Goal: Information Seeking & Learning: Learn about a topic

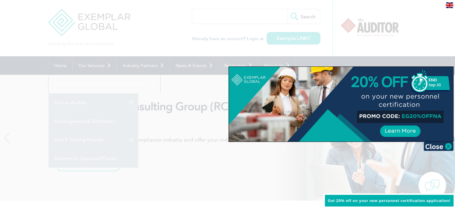
drag, startPoint x: 381, startPoint y: 74, endPoint x: 383, endPoint y: 80, distance: 6.8
click at [383, 80] on div at bounding box center [341, 104] width 225 height 75
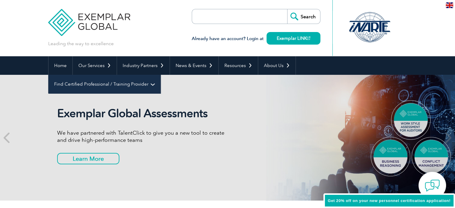
click at [161, 75] on link "Find Certified Professional / Training Provider" at bounding box center [105, 84] width 112 height 19
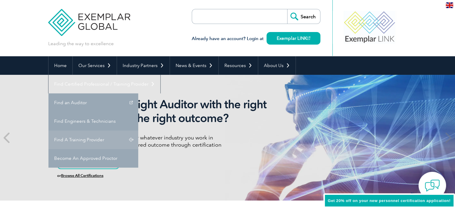
click at [138, 131] on link "Find A Training Provider" at bounding box center [94, 140] width 90 height 19
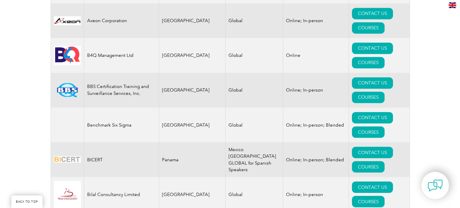
scroll to position [1052, 0]
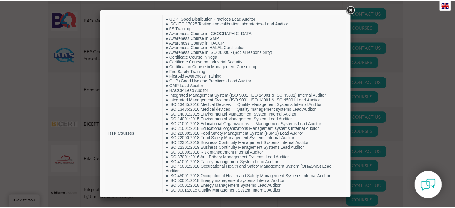
scroll to position [0, 0]
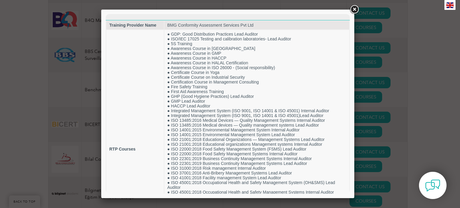
click at [352, 11] on link at bounding box center [354, 9] width 11 height 11
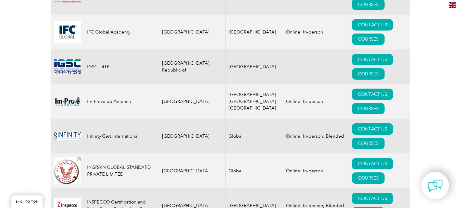
scroll to position [4247, 0]
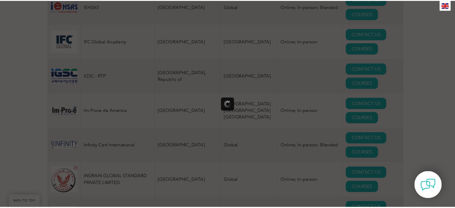
scroll to position [0, 0]
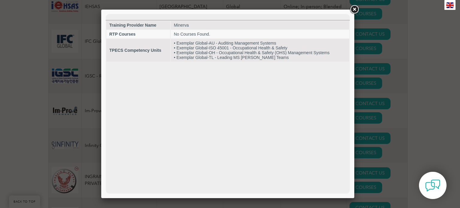
click at [355, 10] on link at bounding box center [354, 9] width 11 height 11
